Goal: Task Accomplishment & Management: Complete application form

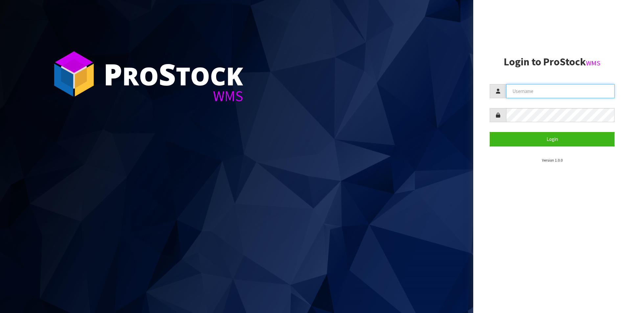
click at [524, 88] on input "text" at bounding box center [560, 91] width 108 height 14
type input "Australianclutch"
click at [489, 132] on button "Login" at bounding box center [551, 139] width 125 height 14
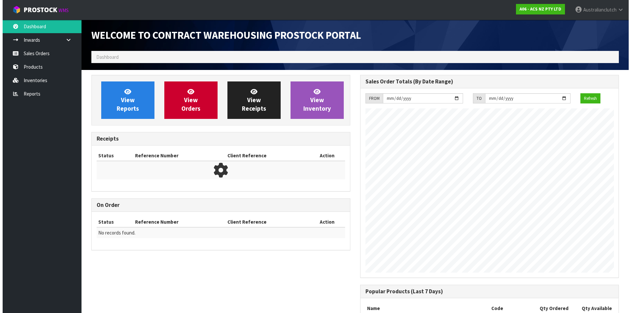
scroll to position [364, 268]
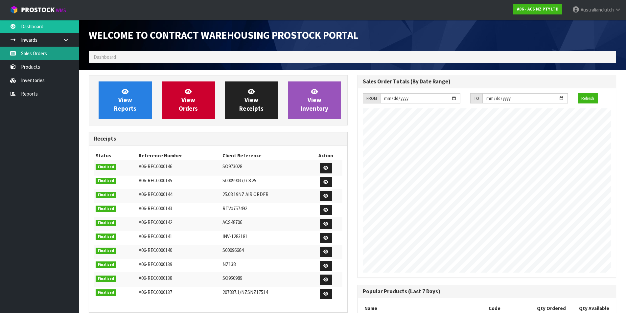
click at [56, 56] on link "Sales Orders" at bounding box center [39, 53] width 79 height 13
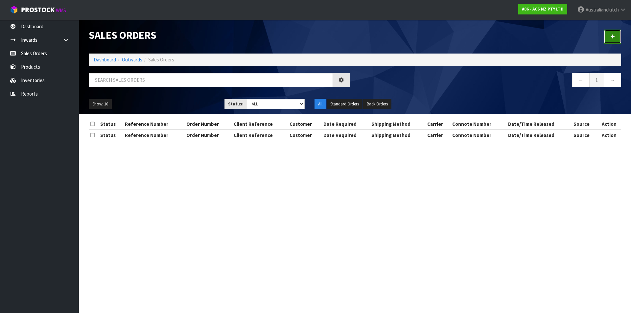
click at [619, 34] on link at bounding box center [612, 37] width 17 height 14
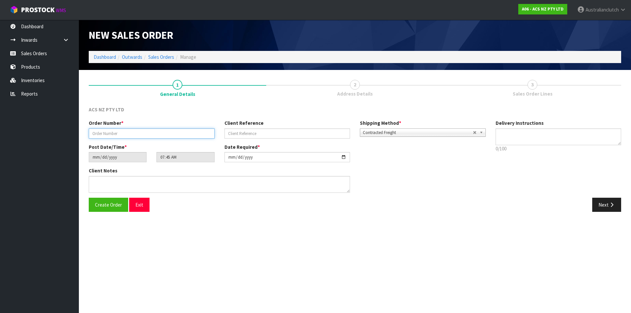
click at [116, 130] on input "text" at bounding box center [152, 133] width 126 height 10
type input "208335.1"
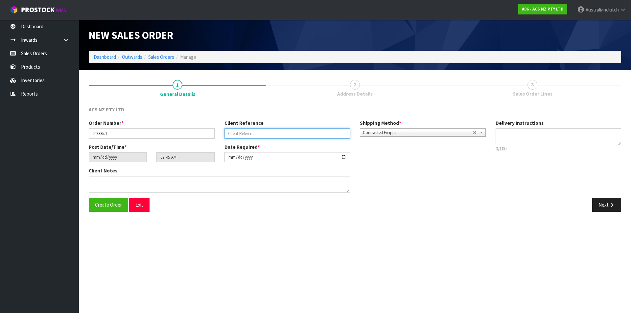
click at [251, 131] on input "text" at bounding box center [287, 133] width 126 height 10
type input "60:946709"
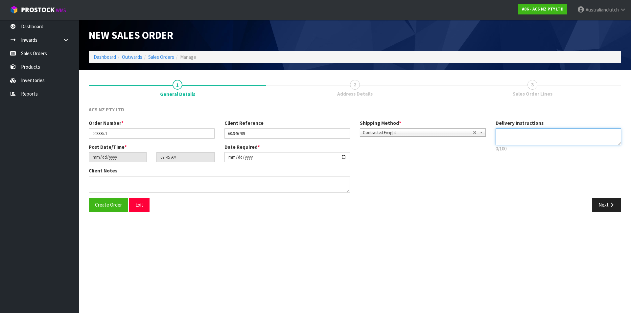
click at [577, 135] on textarea at bounding box center [558, 136] width 126 height 17
type textarea "NZC PLEASE"
click at [608, 201] on button "Next" at bounding box center [606, 205] width 29 height 14
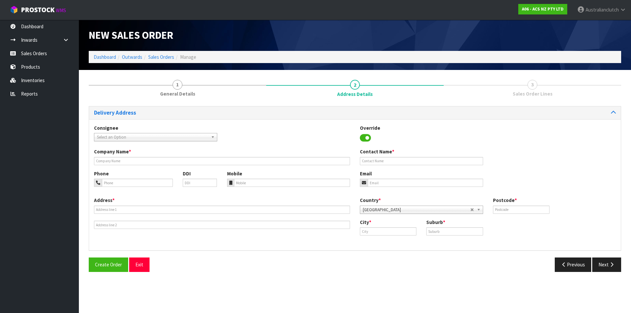
click at [156, 137] on span "Select an Option" at bounding box center [152, 137] width 111 height 8
type input "101695"
click at [150, 157] on li "101695 - BNTNZ WANGANUI 60" at bounding box center [156, 156] width 120 height 8
type input "BNTNZ WANGANUI 60"
type input "[STREET_ADDRESS][PERSON_NAME]"
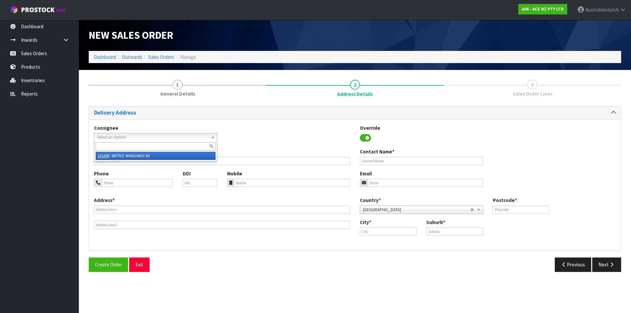
type input "4500"
type input "WANGANUI"
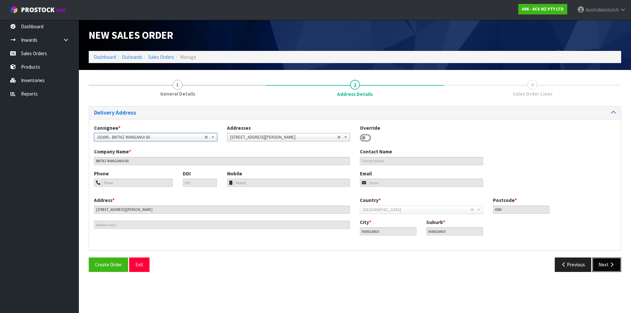
click at [596, 264] on button "Next" at bounding box center [606, 265] width 29 height 14
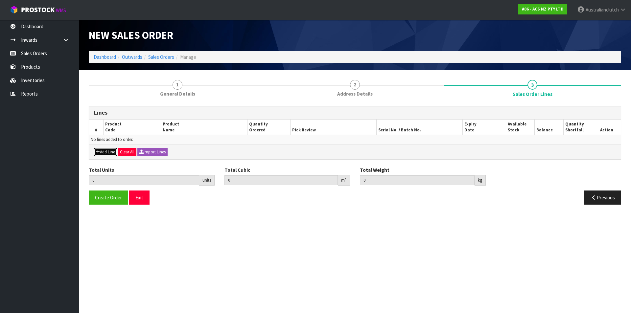
click at [111, 154] on button "Add Line" at bounding box center [105, 152] width 23 height 8
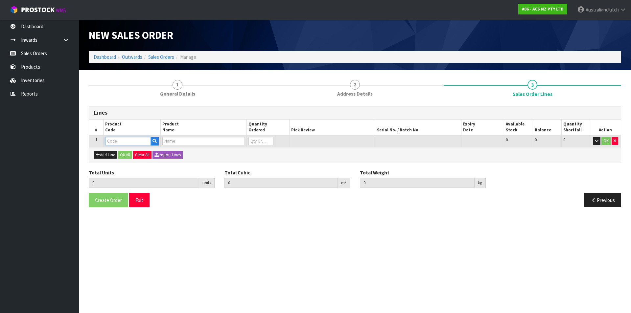
click at [111, 139] on input "text" at bounding box center [128, 141] width 46 height 8
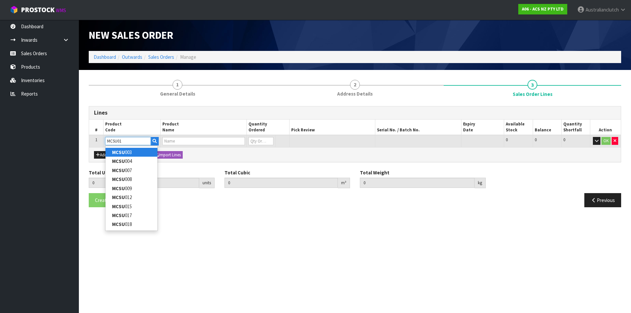
type input "MCSU012"
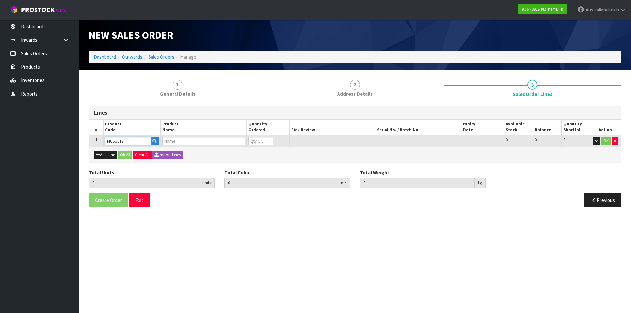
type input "0.000000"
type input "0.000"
type input "CLUTCH M/CYL SUBARU 15.87MM (5/8")"
type input "0"
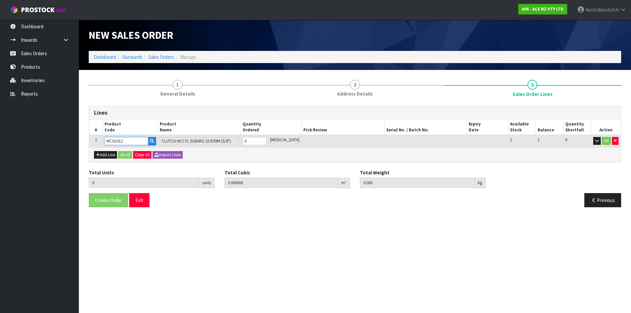
type input "MCSU012"
type input "1"
type input "0.002981"
type input "0.55"
type input "1"
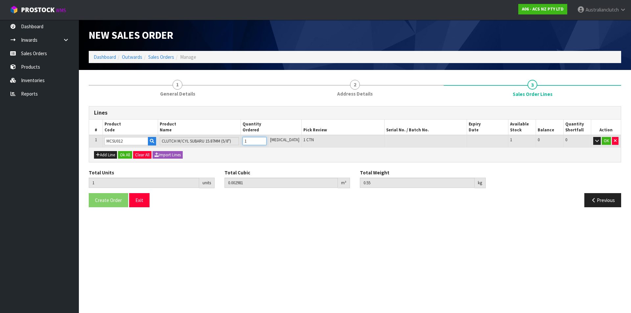
click at [266, 140] on input "1" at bounding box center [254, 141] width 24 height 8
click at [606, 142] on button "OK" at bounding box center [605, 141] width 9 height 8
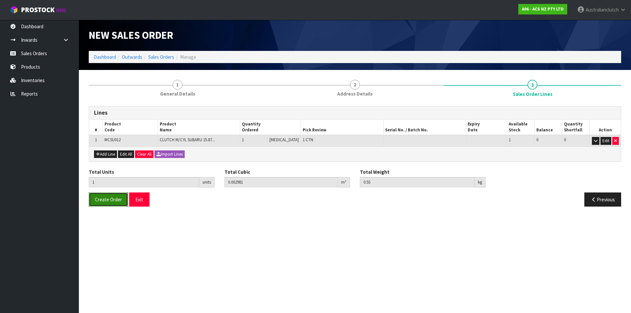
click at [121, 198] on span "Create Order" at bounding box center [108, 199] width 27 height 6
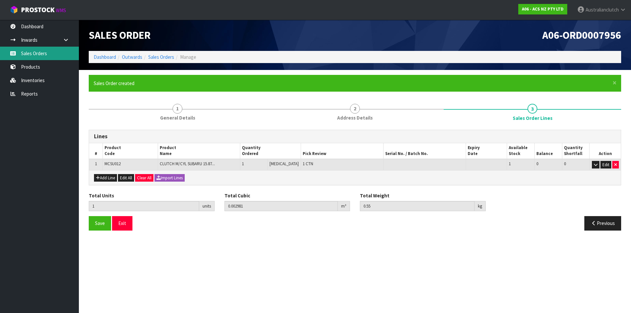
drag, startPoint x: 60, startPoint y: 49, endPoint x: 201, endPoint y: 43, distance: 141.7
click at [60, 49] on link "Sales Orders" at bounding box center [39, 53] width 79 height 13
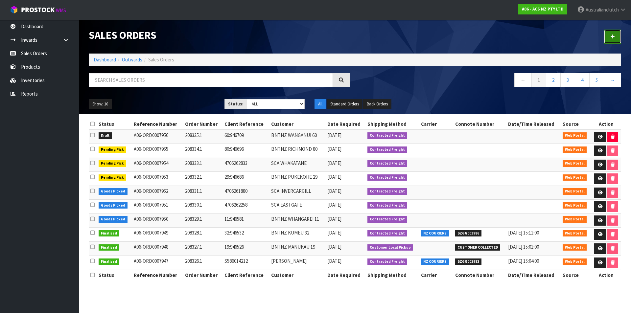
click at [617, 41] on link at bounding box center [612, 37] width 17 height 14
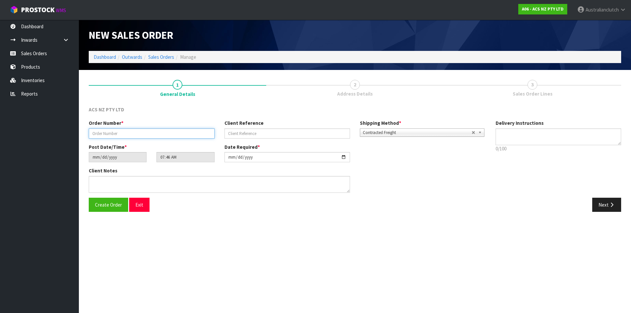
click at [145, 134] on input "text" at bounding box center [152, 133] width 126 height 10
type input "208336.1"
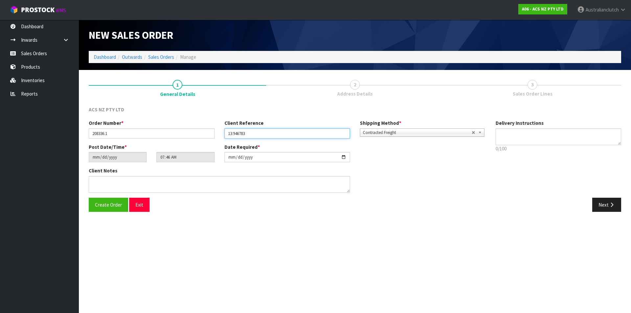
type input "13:946783"
click at [419, 135] on span "Contracted Freight" at bounding box center [417, 133] width 109 height 8
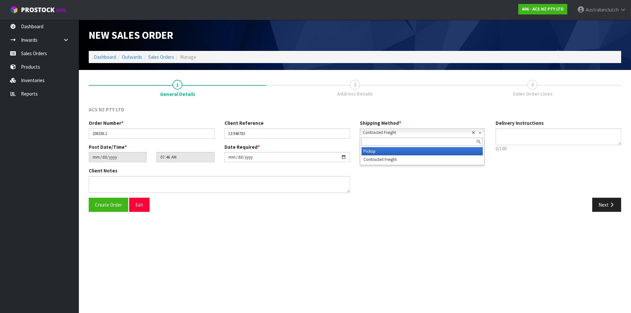
click at [385, 150] on li "Pickup" at bounding box center [421, 151] width 121 height 8
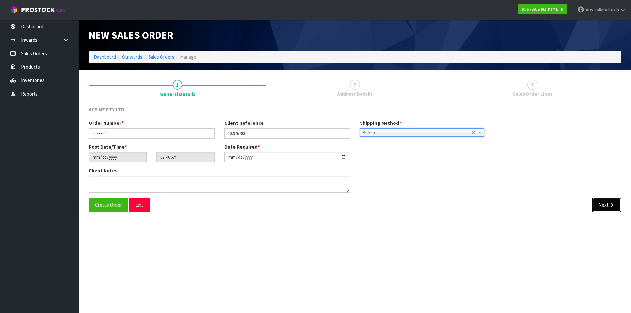
drag, startPoint x: 605, startPoint y: 204, endPoint x: 196, endPoint y: 101, distance: 421.6
click at [604, 204] on button "Next" at bounding box center [606, 205] width 29 height 14
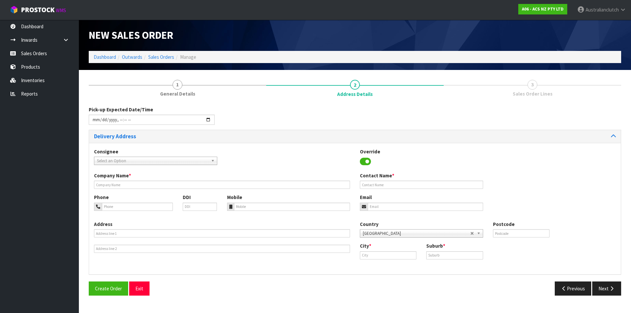
click at [145, 162] on span "Select an Option" at bounding box center [152, 161] width 111 height 8
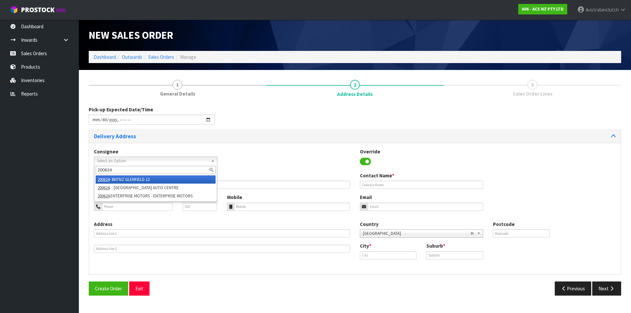
type input "200624"
click at [138, 183] on li "200624 - BNTNZ GLENFIELD 13" at bounding box center [156, 179] width 120 height 8
type input "BNTNZ GLENFIELD 13"
type input "[STREET_ADDRESS]"
type input "0627"
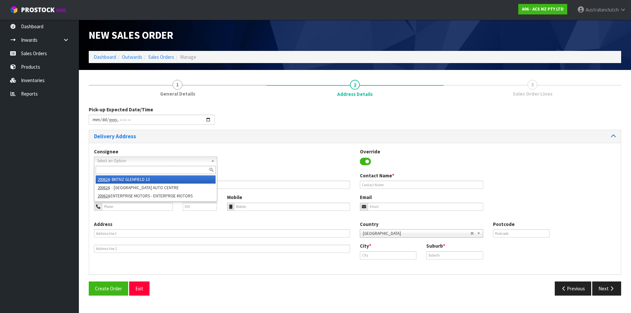
type input "[GEOGRAPHIC_DATA]"
type input "GLENFIELD"
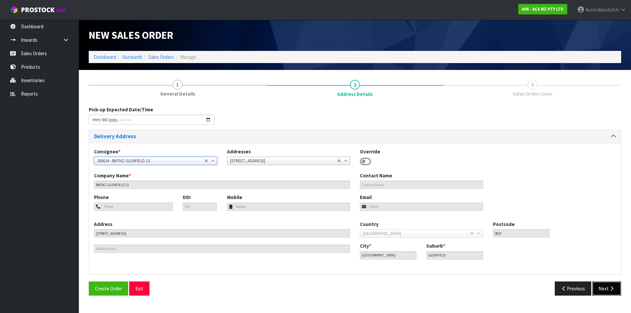
click at [602, 287] on button "Next" at bounding box center [606, 288] width 29 height 14
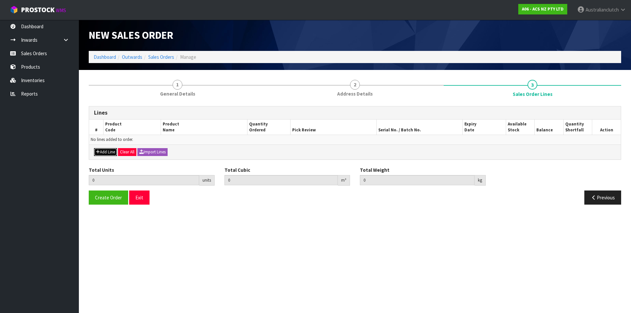
click at [105, 148] on button "Add Line" at bounding box center [105, 152] width 23 height 8
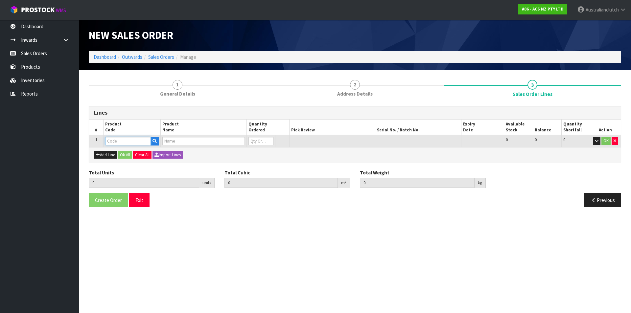
click at [116, 140] on input "text" at bounding box center [128, 141] width 46 height 8
type input "KVW23009"
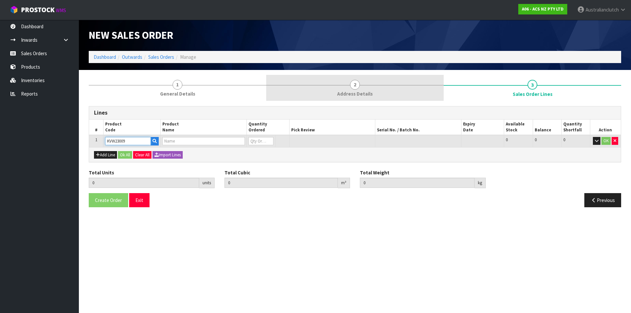
type input "0.000000"
type input "0.000"
type input "KIT STD VW GOLF 1.4L"
type input "0"
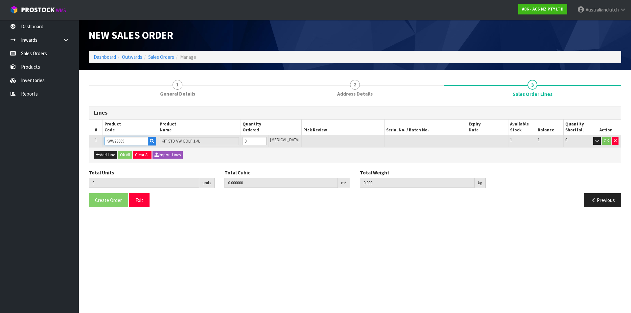
type input "KVW23009"
type input "1"
type input "0.01054"
type input "6.1"
type input "1"
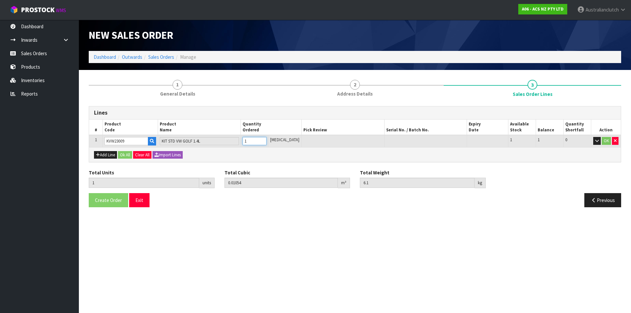
click at [266, 139] on input "1" at bounding box center [254, 141] width 24 height 8
click at [604, 143] on button "OK" at bounding box center [605, 141] width 9 height 8
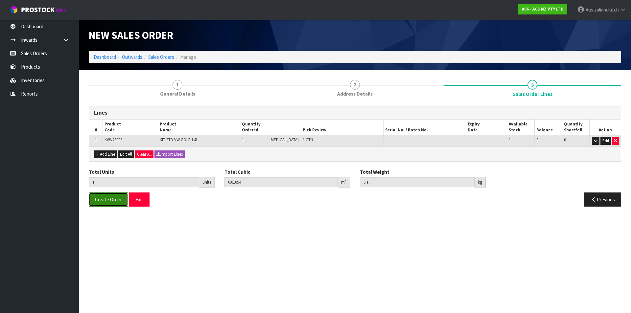
click at [109, 202] on span "Create Order" at bounding box center [108, 199] width 27 height 6
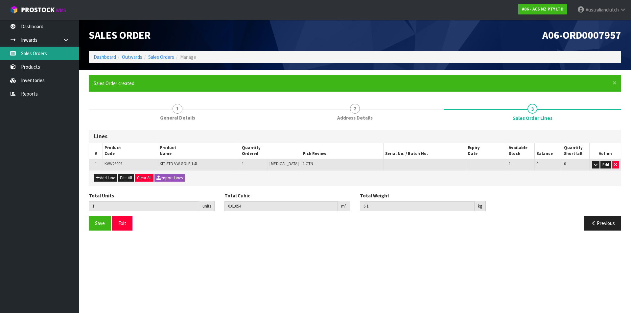
click at [54, 53] on link "Sales Orders" at bounding box center [39, 53] width 79 height 13
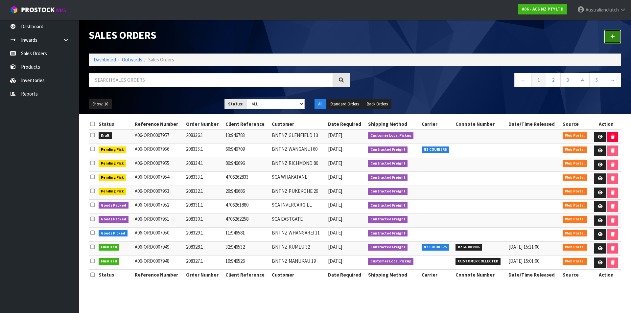
click at [618, 32] on link at bounding box center [612, 37] width 17 height 14
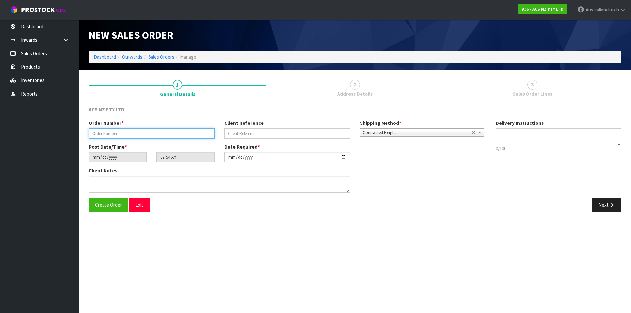
click at [119, 132] on input "text" at bounding box center [152, 133] width 126 height 10
type input "208337.1"
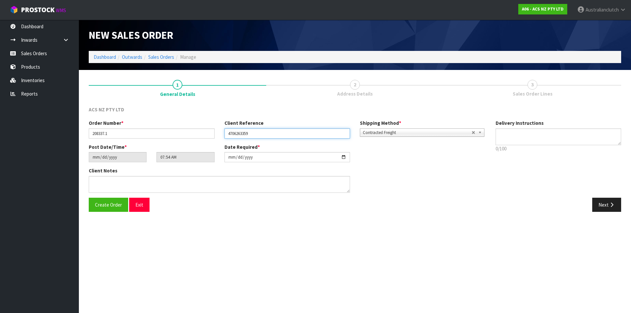
type input "4706263359"
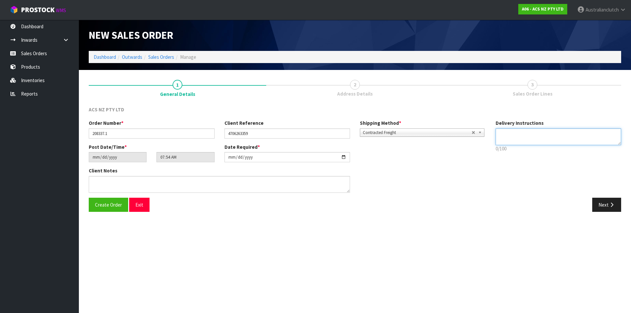
click at [522, 132] on textarea at bounding box center [558, 136] width 126 height 17
type textarea "NZC PLEASE"
click at [609, 207] on icon "button" at bounding box center [611, 204] width 6 height 5
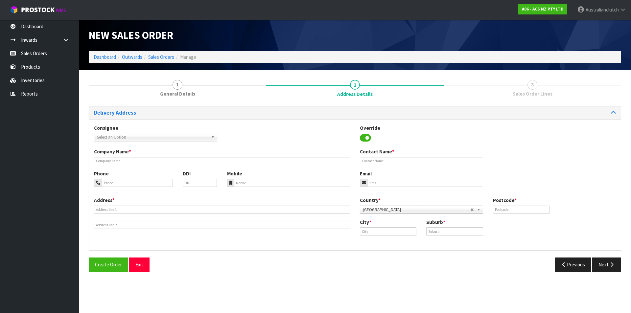
click at [111, 136] on span "Select an Option" at bounding box center [152, 137] width 111 height 8
type input "7018"
click at [149, 154] on li "7018 - SCA MT MAUNGANUI" at bounding box center [156, 156] width 120 height 8
type input "SCA MT MAUNGANUI"
type input "07 5741593"
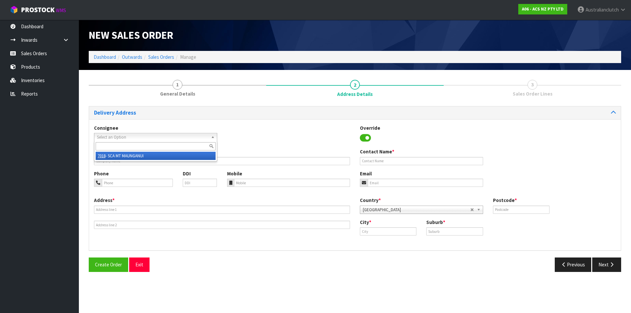
type input "[EMAIL_ADDRESS][DOMAIN_NAME]"
type input "8 KEREITI ST CNR HEWLETTS RD"
type input "3116"
type input "[GEOGRAPHIC_DATA]"
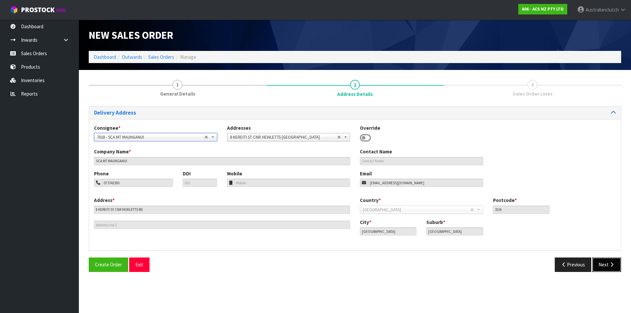
click at [611, 267] on icon "button" at bounding box center [611, 264] width 6 height 5
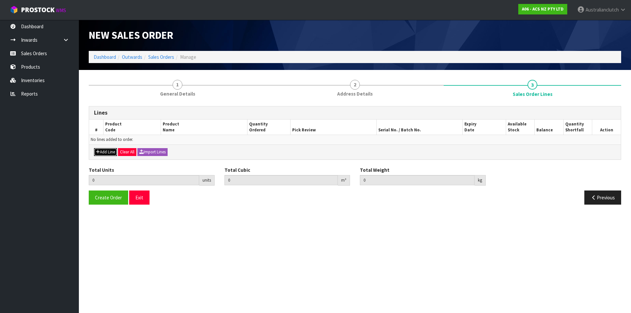
click at [100, 152] on button "Add Line" at bounding box center [105, 152] width 23 height 8
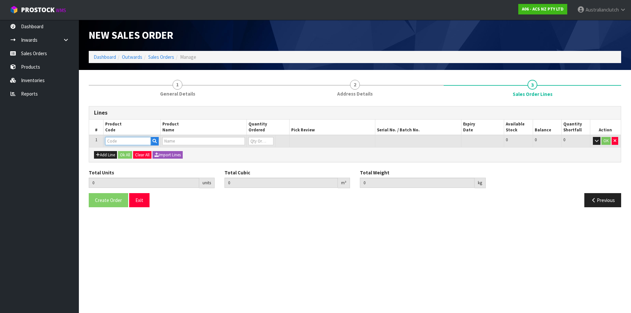
click at [118, 141] on input "text" at bounding box center [128, 141] width 46 height 8
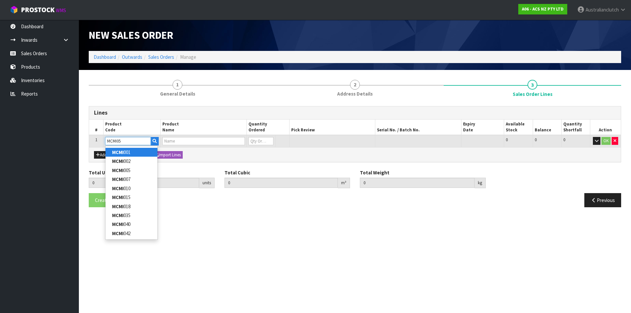
type input "MCMI051"
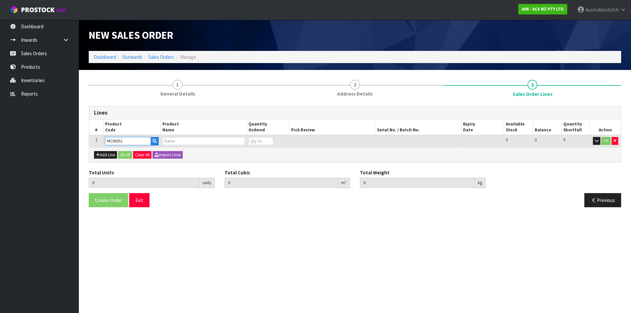
type input "0.000000"
type input "0.000"
type input "CLUTCH M/CYL MITSUBISHI 19.05MM (3/4")"
type input "0"
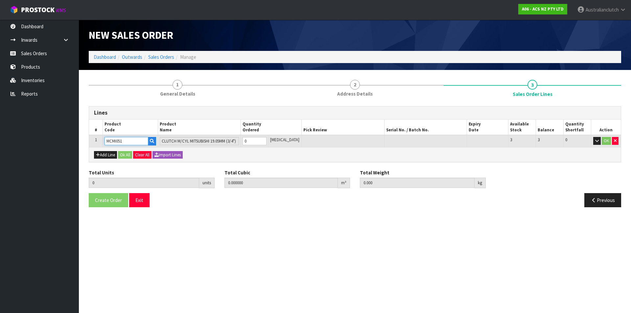
type input "MCMI051"
type input "1"
type input "0.002981"
type input "0.5"
type input "1"
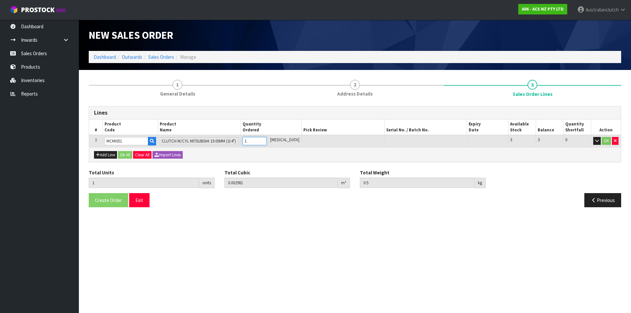
click at [266, 139] on input "1" at bounding box center [254, 141] width 24 height 8
click at [603, 141] on button "OK" at bounding box center [605, 141] width 9 height 8
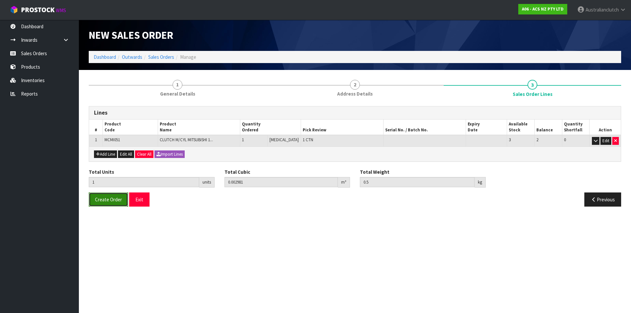
click at [103, 201] on span "Create Order" at bounding box center [108, 199] width 27 height 6
